Goal: Transaction & Acquisition: Purchase product/service

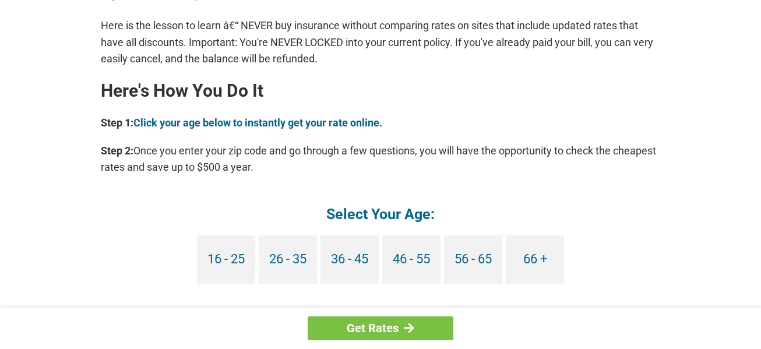
scroll to position [1049, 0]
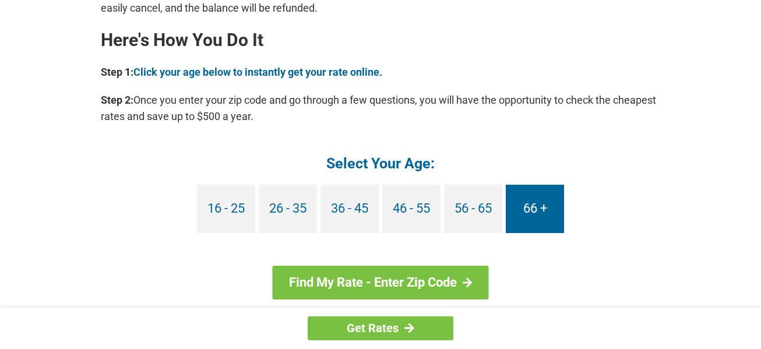
click at [540, 217] on link "66 +" at bounding box center [535, 209] width 58 height 48
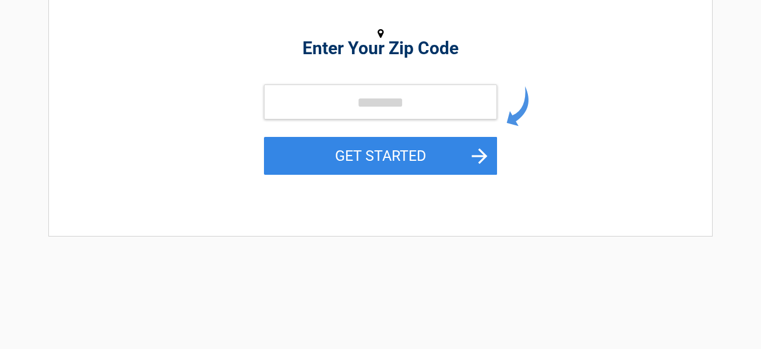
scroll to position [187, 0]
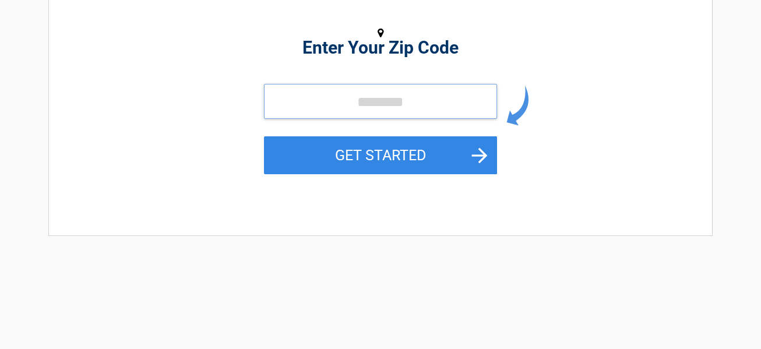
click at [376, 94] on input "tel" at bounding box center [380, 101] width 233 height 35
type input "*****"
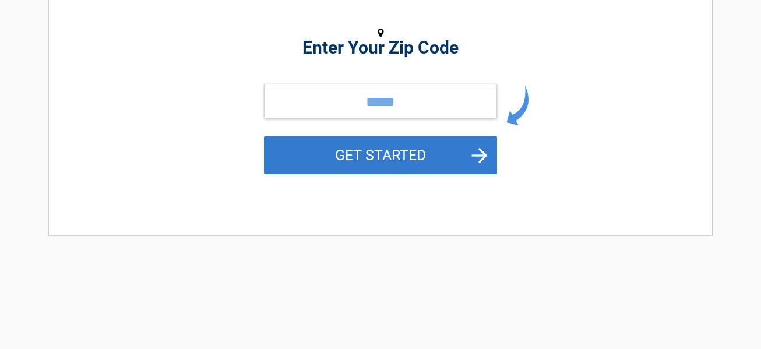
click at [377, 141] on button "GET STARTED" at bounding box center [380, 155] width 233 height 38
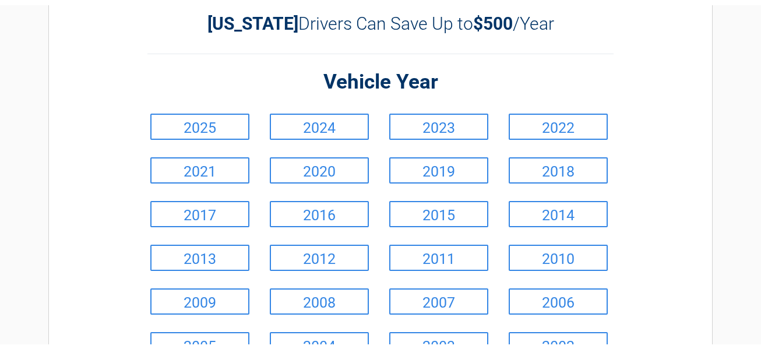
scroll to position [0, 0]
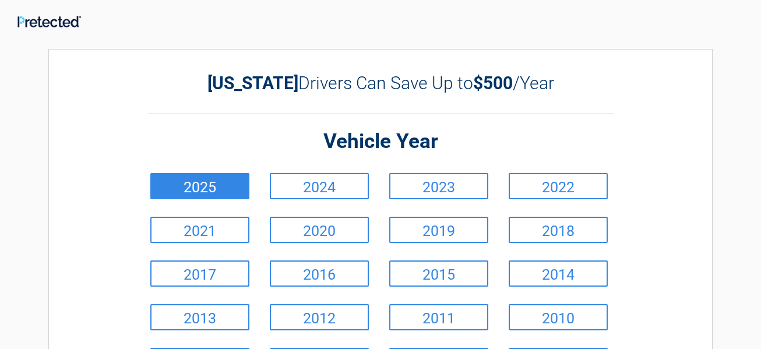
click at [217, 185] on link "2025" at bounding box center [199, 186] width 99 height 26
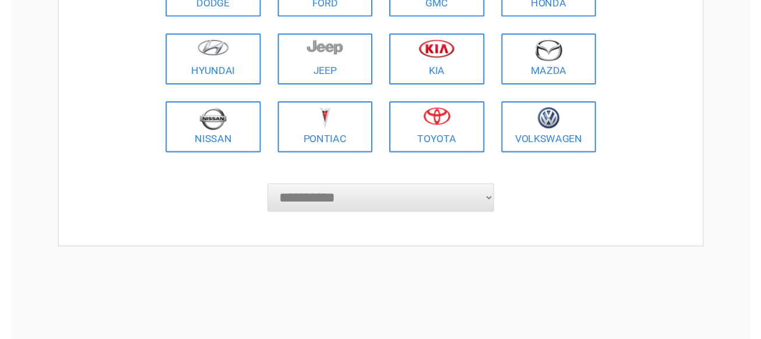
scroll to position [256, 0]
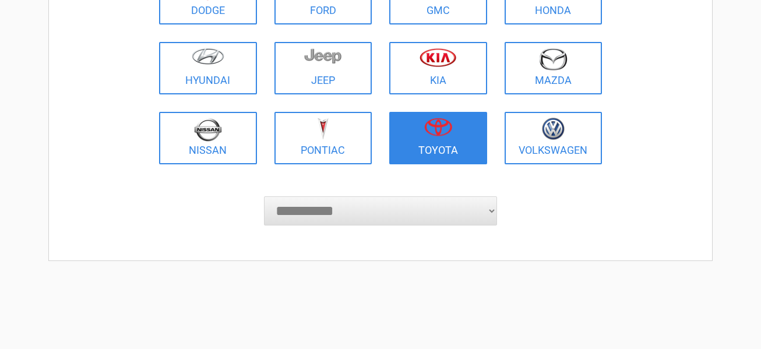
click at [440, 129] on img at bounding box center [438, 127] width 28 height 19
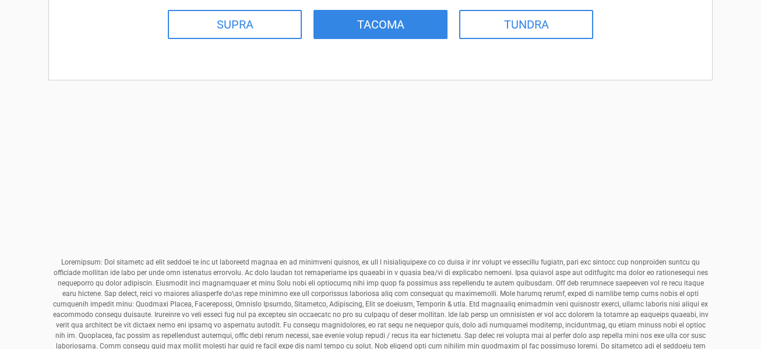
scroll to position [417, 0]
